Goal: Find specific page/section: Find specific page/section

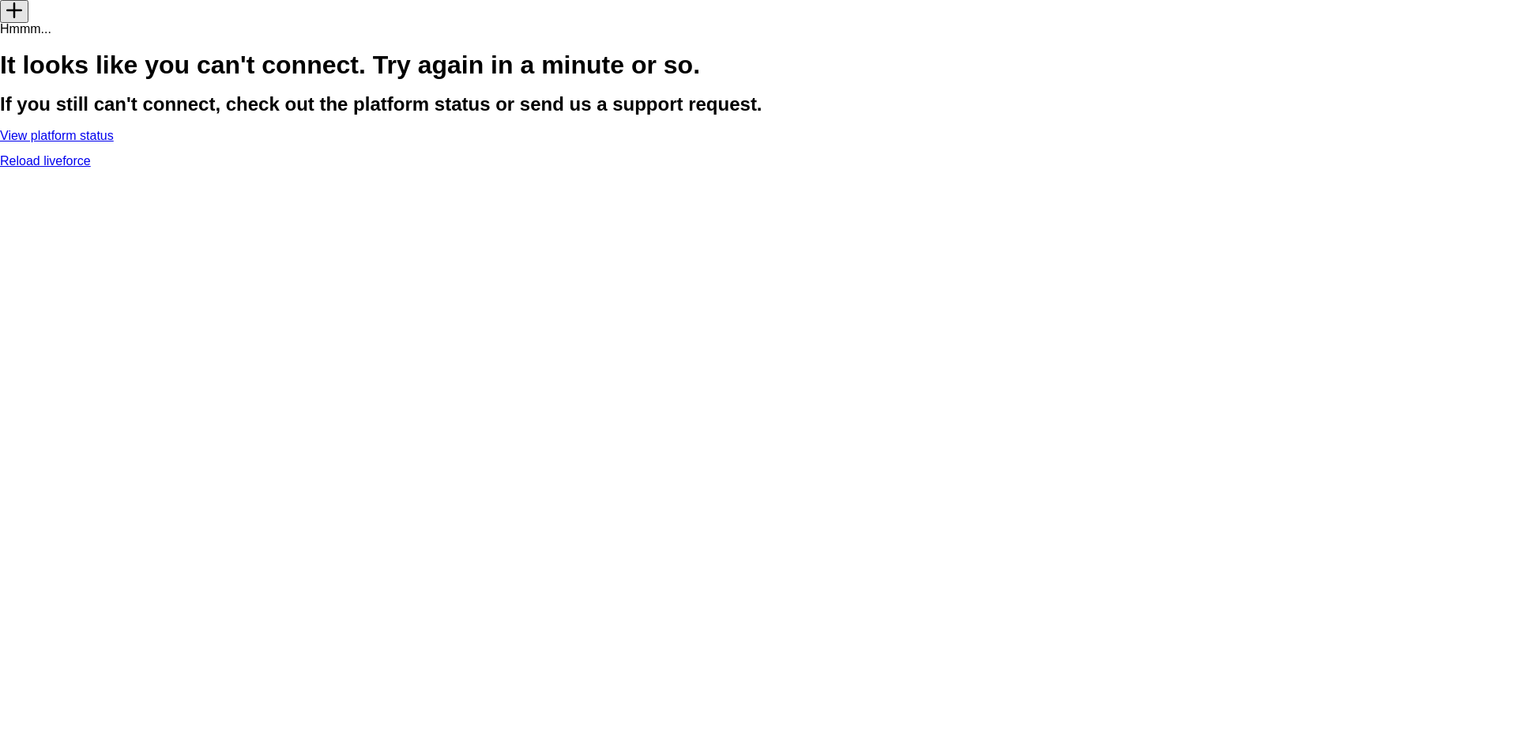
click at [91, 167] on link "Reload liveforce" at bounding box center [45, 160] width 91 height 13
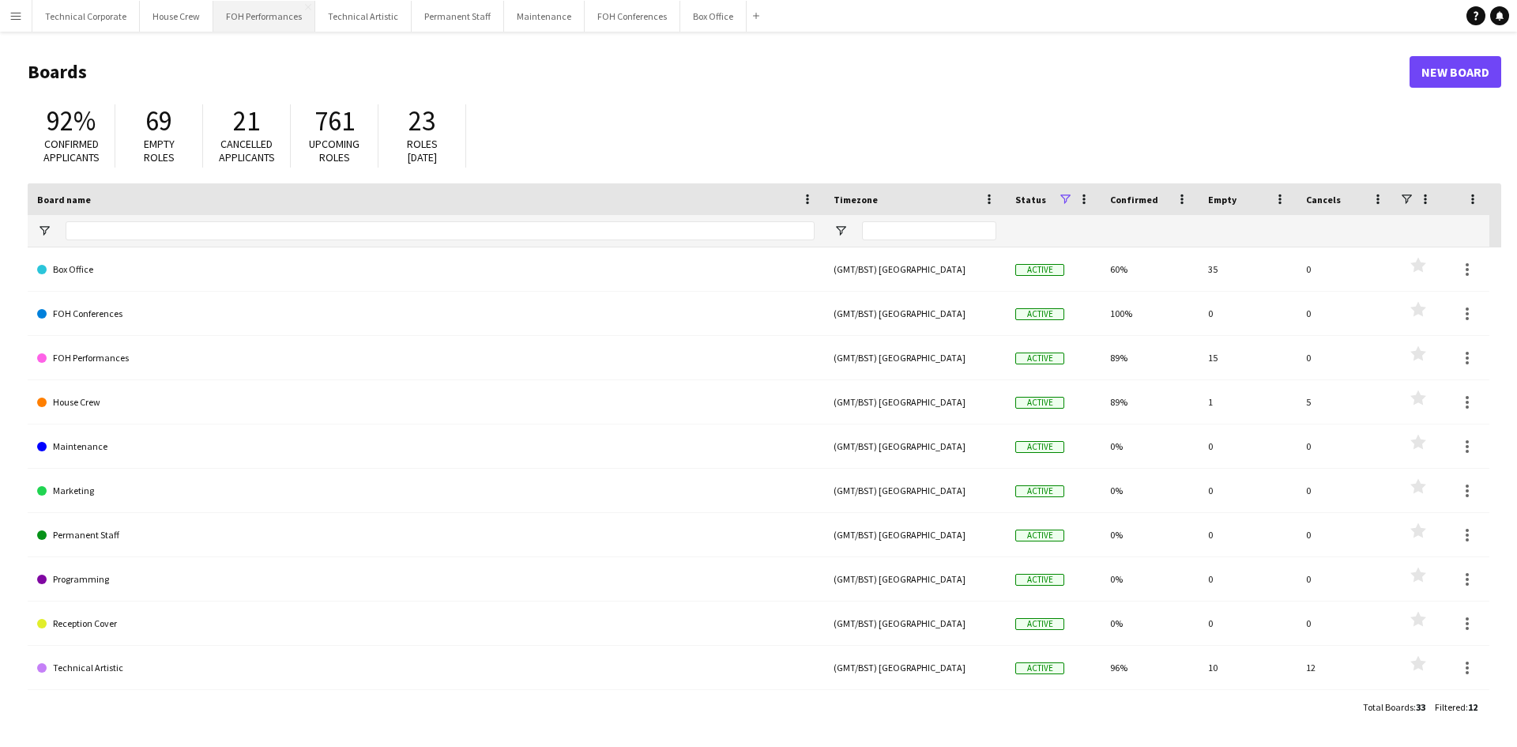
click at [278, 13] on button "FOH Performances Close" at bounding box center [264, 16] width 102 height 31
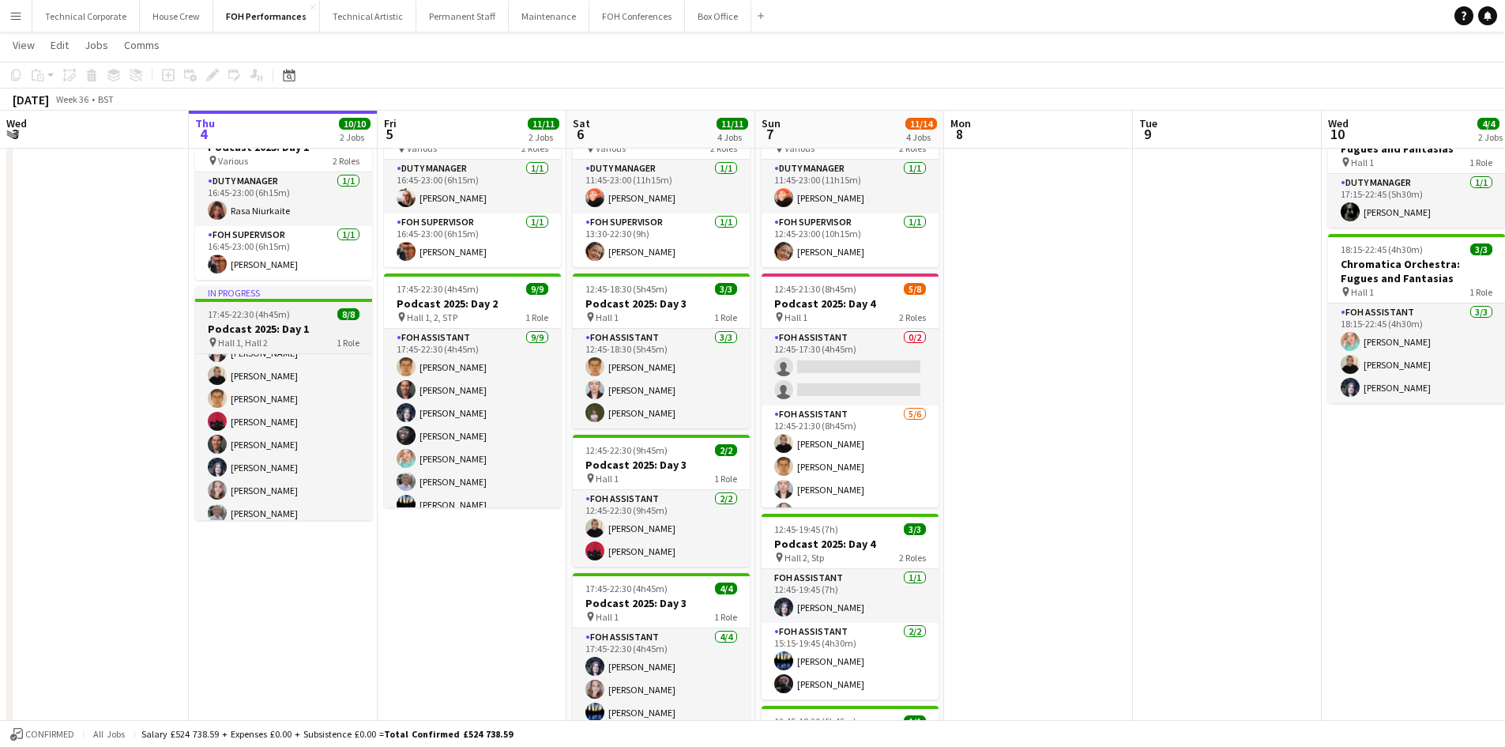
scroll to position [48, 0]
